Goal: Information Seeking & Learning: Learn about a topic

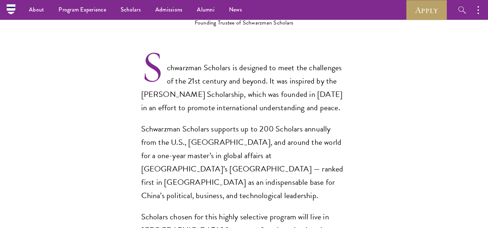
scroll to position [492, 0]
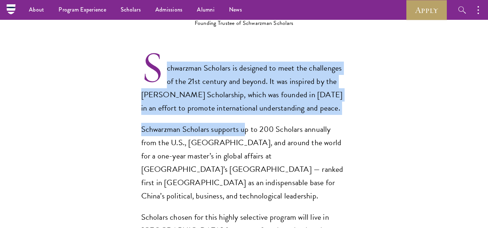
drag, startPoint x: 126, startPoint y: 39, endPoint x: 242, endPoint y: 108, distance: 134.4
click at [242, 108] on section "Opportunity in China Gain firsthand experience in China, one of the world's mos…" at bounding box center [244, 228] width 488 height 924
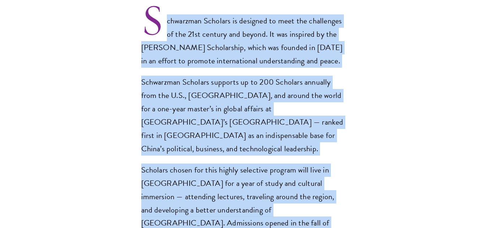
scroll to position [636, 0]
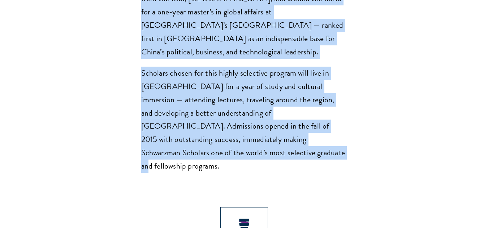
copy div "chwarzman Scholars is designed to meet the challenges of the 21st century and b…"
click at [391, 57] on section "Opportunity in China Gain firsthand experience in China, one of the world's mos…" at bounding box center [244, 84] width 488 height 924
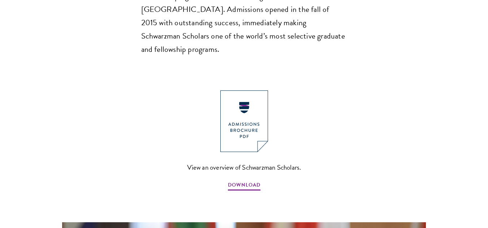
scroll to position [753, 0]
click at [245, 90] on img at bounding box center [244, 121] width 48 height 62
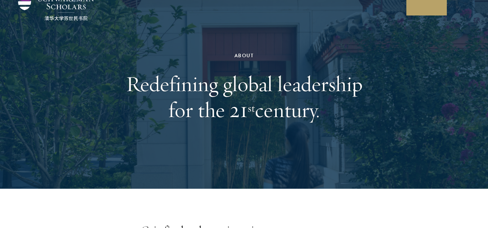
scroll to position [0, 0]
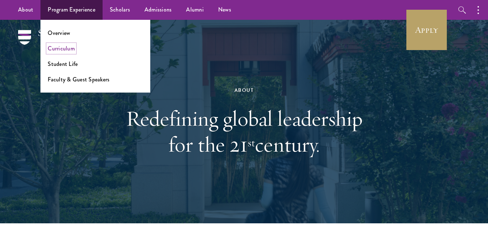
click at [64, 45] on link "Curriculum" at bounding box center [61, 48] width 27 height 8
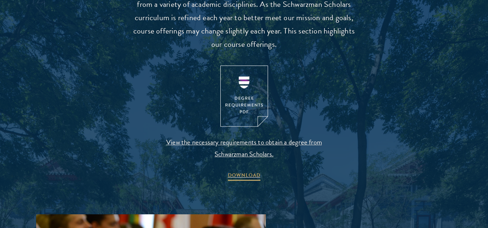
scroll to position [779, 0]
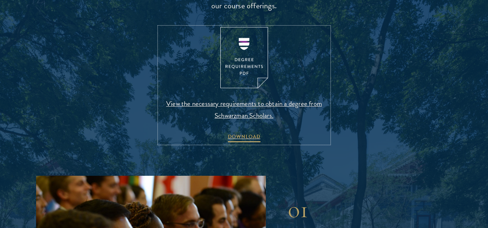
click at [239, 61] on img at bounding box center [244, 58] width 48 height 62
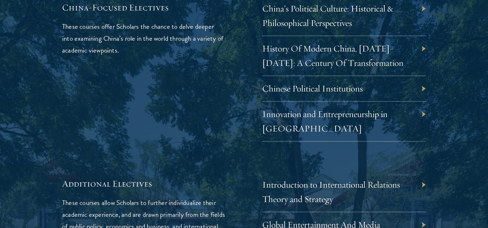
scroll to position [2227, 0]
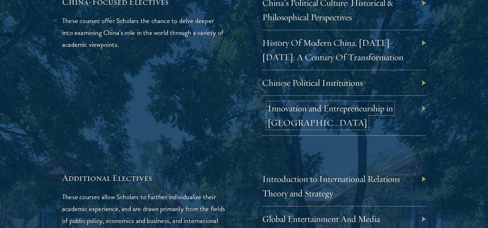
click at [343, 103] on link "Innovation and Entrepreneurship in [GEOGRAPHIC_DATA]" at bounding box center [329, 116] width 125 height 26
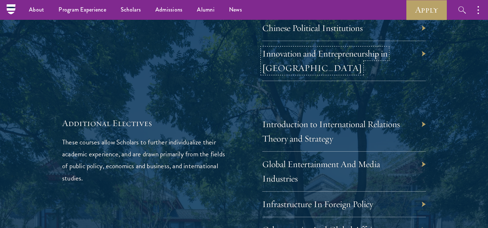
scroll to position [2281, 0]
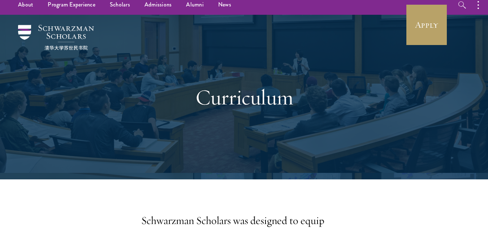
scroll to position [0, 0]
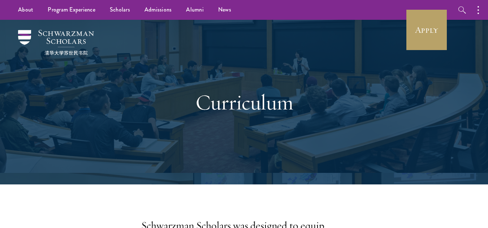
click at [274, 95] on h1 "Curriculum" at bounding box center [243, 103] width 249 height 26
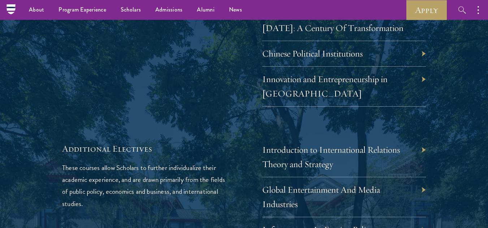
scroll to position [2254, 0]
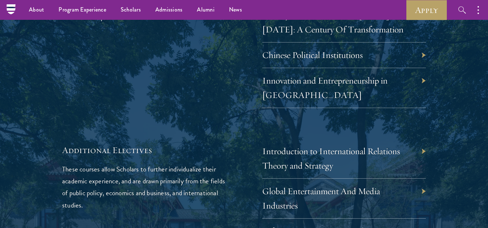
click at [352, 68] on div "Innovation and Entrepreneurship in [GEOGRAPHIC_DATA]" at bounding box center [344, 88] width 164 height 40
click at [340, 75] on link "Innovation and Entrepreneurship in [GEOGRAPHIC_DATA]" at bounding box center [329, 88] width 125 height 26
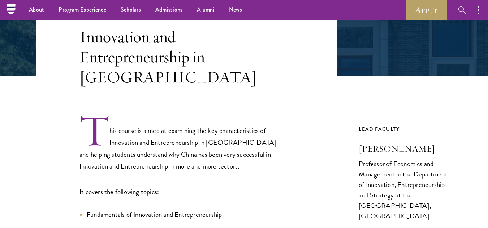
scroll to position [147, 0]
